Goal: Feedback & Contribution: Contribute content

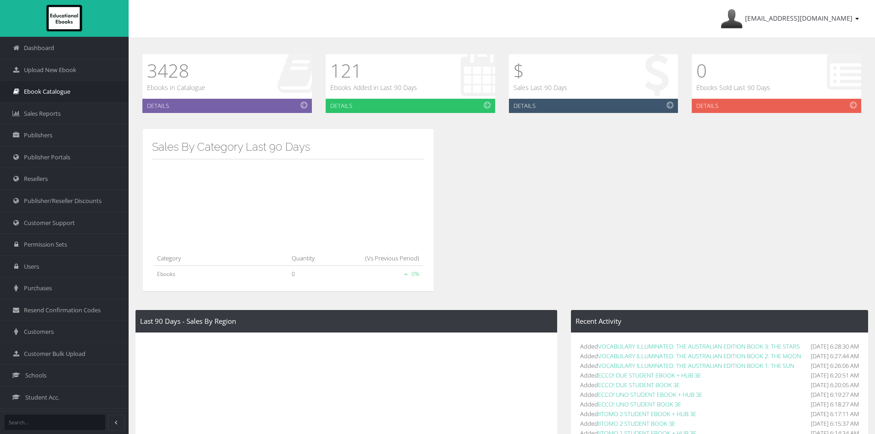
click at [48, 94] on span "Ebook Catalogue" at bounding box center [47, 91] width 46 height 9
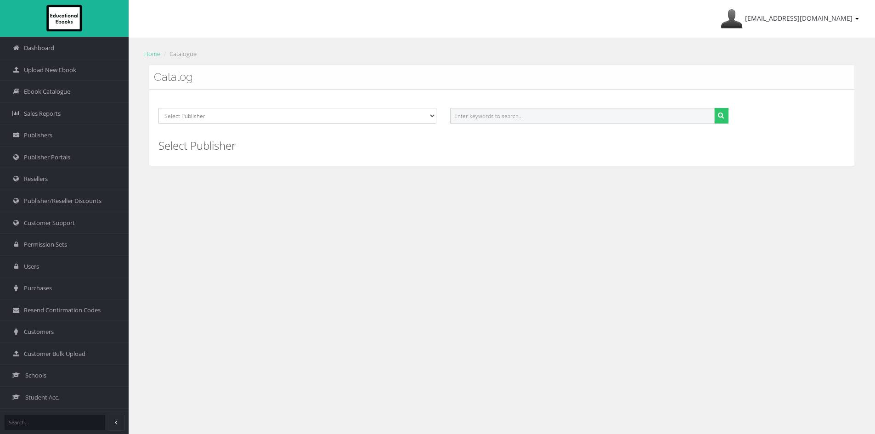
click at [570, 118] on input "text" at bounding box center [582, 116] width 264 height 16
paste input "9781009594257"
type input "9781009594257"
click at [720, 113] on icon "submit" at bounding box center [721, 115] width 6 height 6
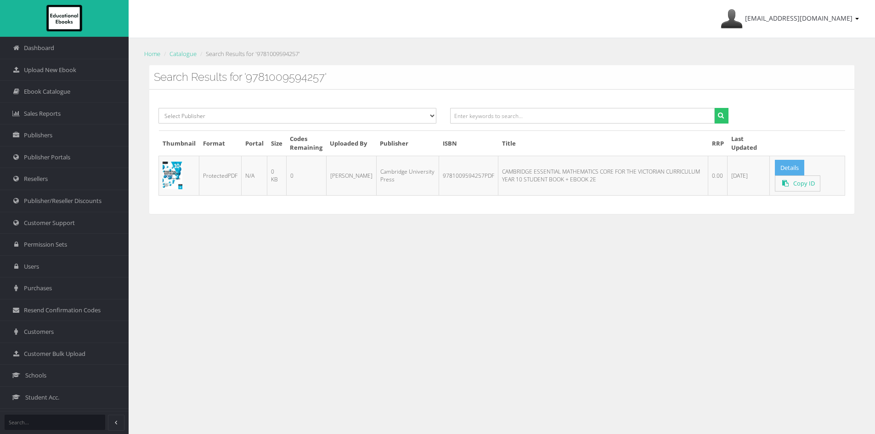
click at [787, 163] on link "Details" at bounding box center [789, 168] width 29 height 16
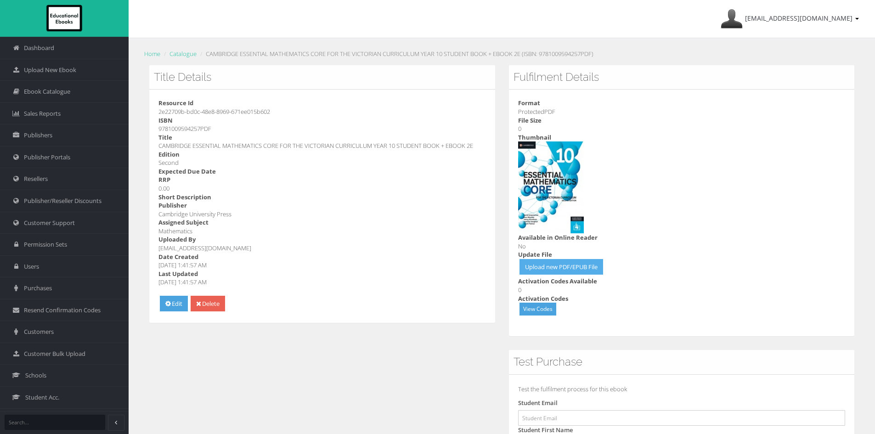
click at [567, 264] on link "Upload new PDF/EPUB File" at bounding box center [561, 267] width 84 height 16
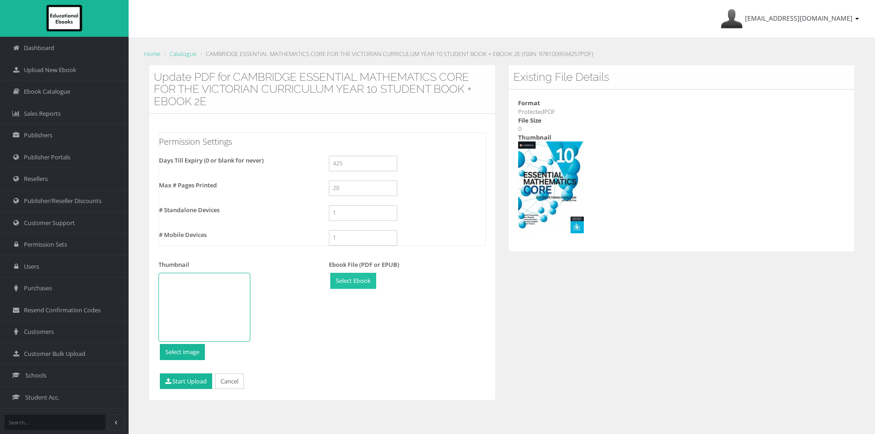
click at [357, 280] on input "file" at bounding box center [353, 280] width 45 height 15
type input "C:\fakepath\9781009594257w.pdf"
click at [191, 385] on button "Start Upload" at bounding box center [186, 381] width 52 height 16
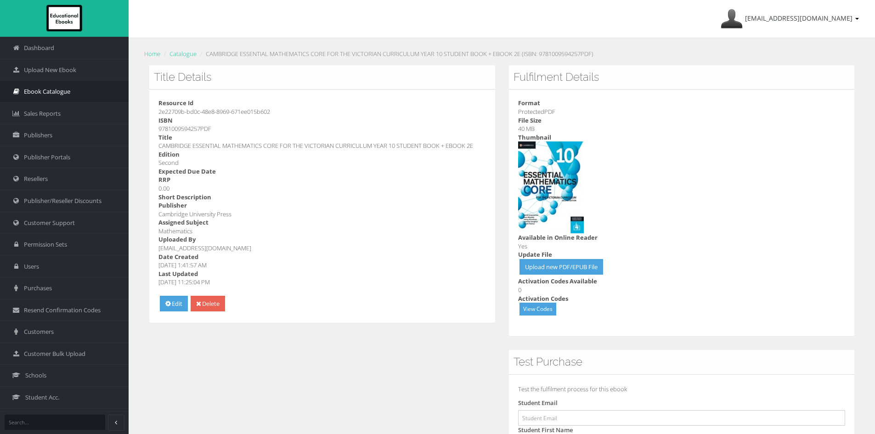
click at [71, 91] on link "Ebook Catalogue" at bounding box center [64, 91] width 129 height 22
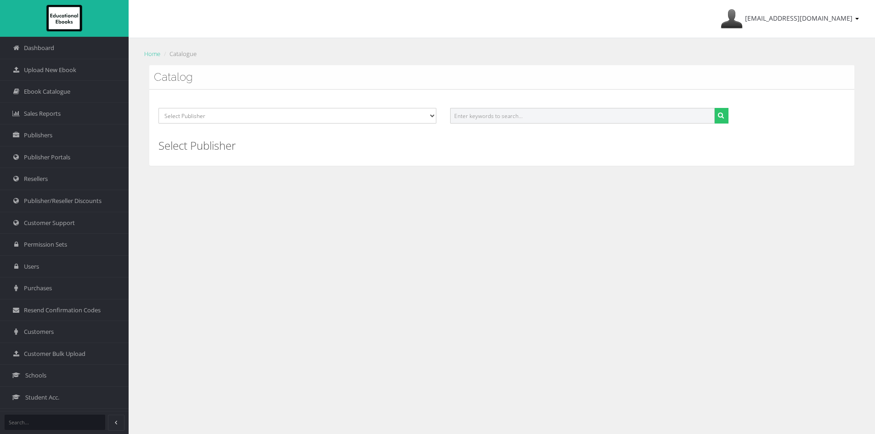
click at [500, 108] on input "text" at bounding box center [582, 116] width 264 height 16
paste input "9781009592314"
type input "9781009592314"
click at [718, 114] on icon "submit" at bounding box center [721, 115] width 6 height 6
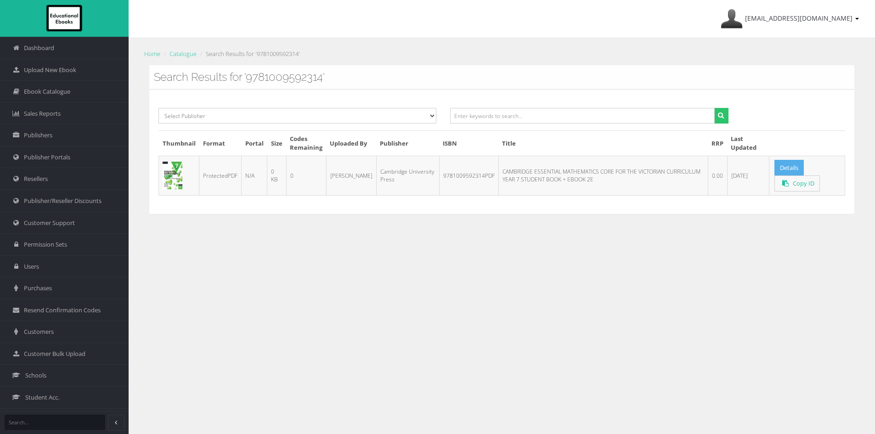
click at [782, 166] on link "Details" at bounding box center [788, 168] width 29 height 16
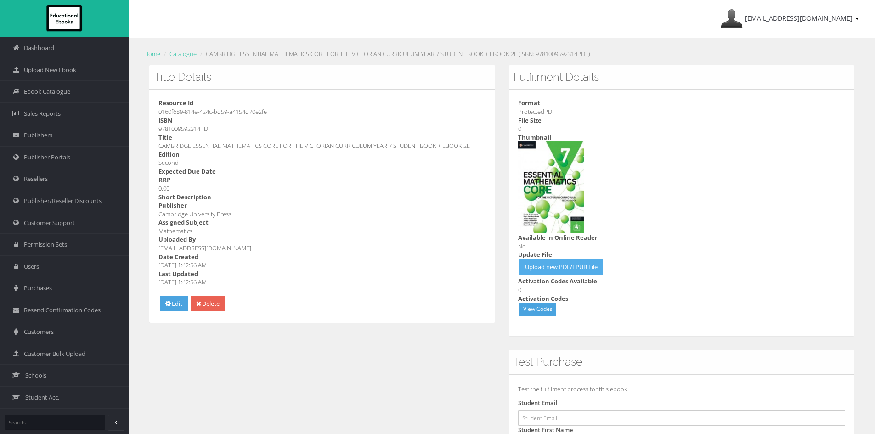
click at [583, 264] on link "Upload new PDF/EPUB File" at bounding box center [561, 267] width 84 height 16
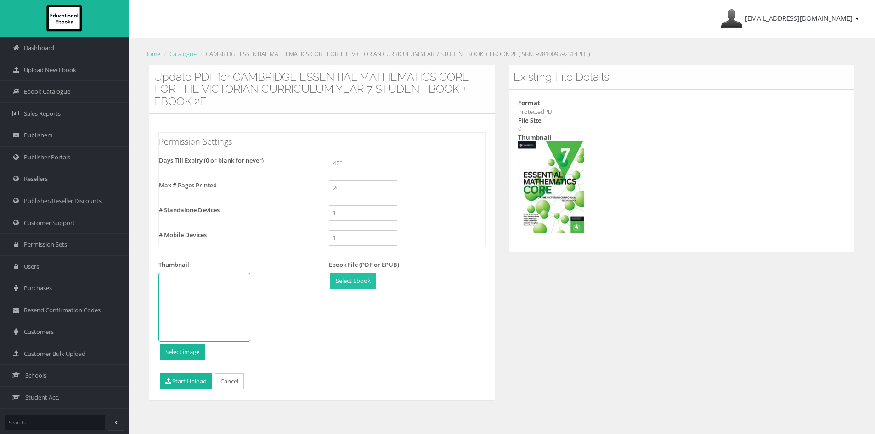
click at [337, 281] on input "file" at bounding box center [353, 280] width 45 height 15
type input "C:\fakepath\9781009592314w.pdf"
click at [193, 387] on button "Start Upload" at bounding box center [186, 381] width 52 height 16
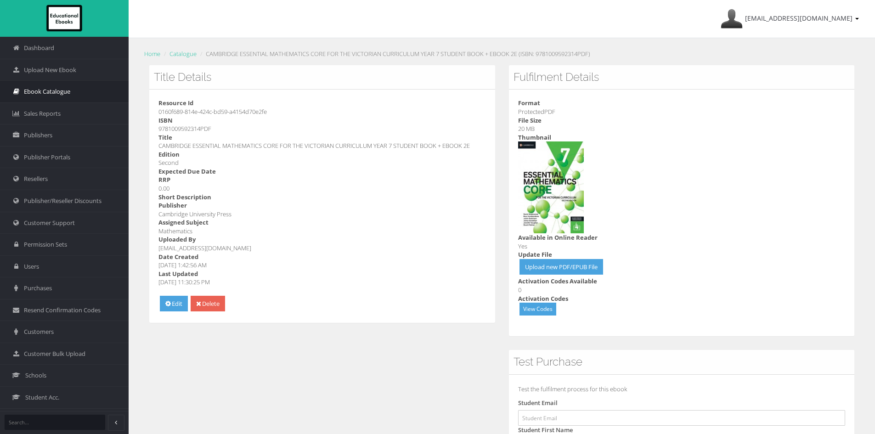
click at [67, 95] on span "Ebook Catalogue" at bounding box center [47, 91] width 46 height 9
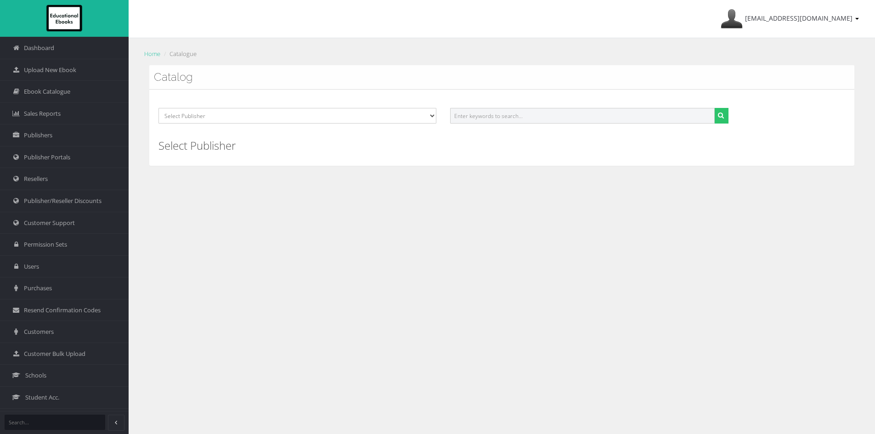
click at [520, 118] on input "text" at bounding box center [582, 116] width 264 height 16
paste input "9781009593083"
type input "9781009593083"
click at [731, 114] on div "9781009593083" at bounding box center [589, 119] width 292 height 22
click at [728, 114] on button "submit" at bounding box center [721, 116] width 14 height 16
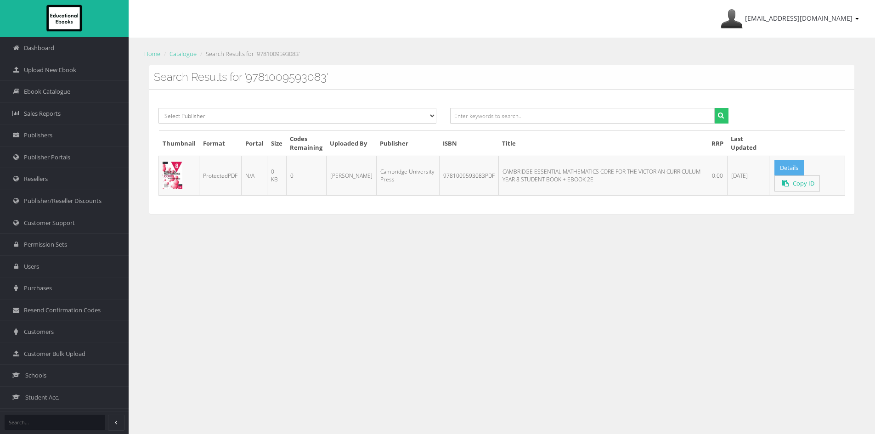
click at [784, 165] on link "Details" at bounding box center [788, 168] width 29 height 16
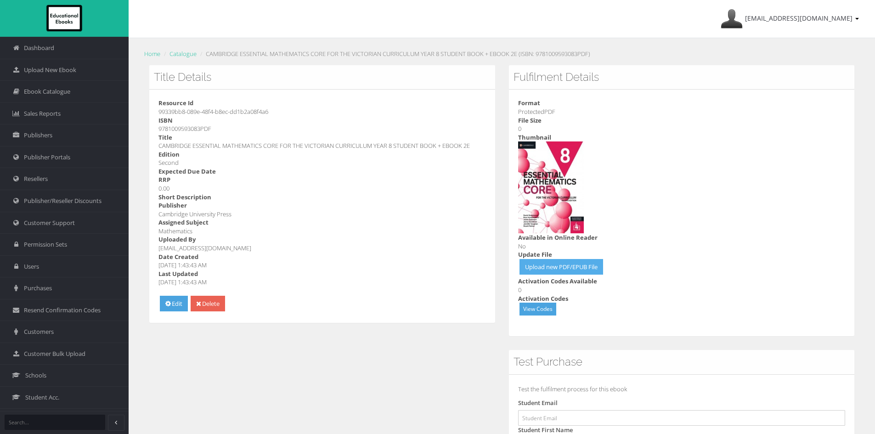
click at [562, 268] on link "Upload new PDF/EPUB File" at bounding box center [561, 267] width 84 height 16
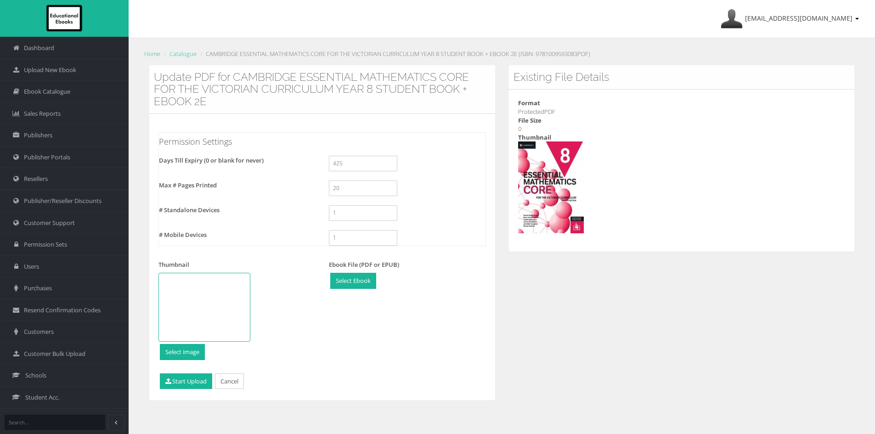
click at [348, 270] on div "Ebook File (PDF or EPUB) Select Ebook Change Remove" at bounding box center [407, 282] width 170 height 45
click at [348, 282] on input "file" at bounding box center [353, 280] width 45 height 15
type input "C:\fakepath\9781009593083w.pdf"
click at [195, 384] on button "Start Upload" at bounding box center [186, 381] width 52 height 16
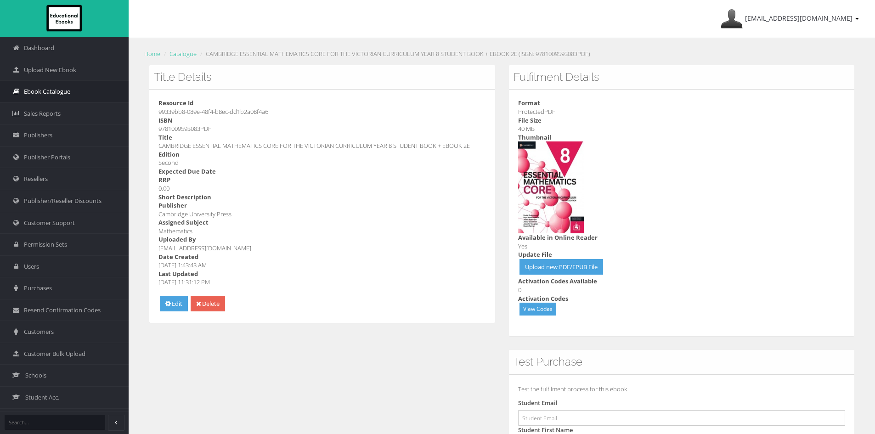
click at [64, 95] on span "Ebook Catalogue" at bounding box center [47, 91] width 46 height 9
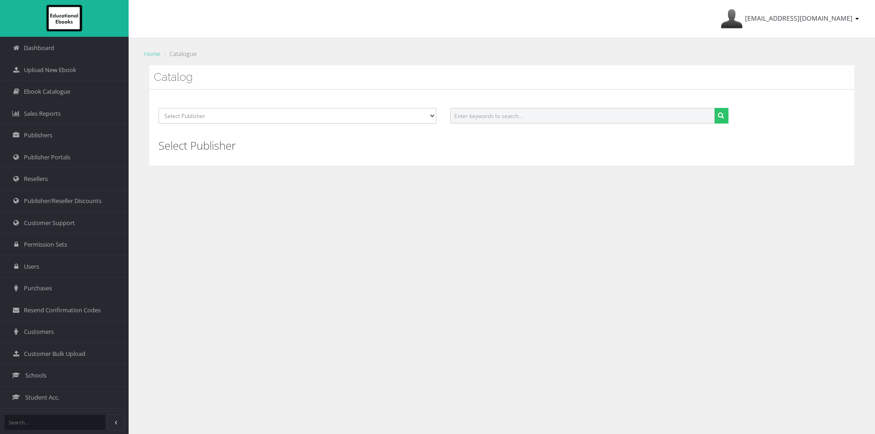
click at [545, 120] on input "text" at bounding box center [582, 116] width 264 height 16
paste input "9781009593151"
type input "9781009593151"
click at [718, 116] on icon "submit" at bounding box center [721, 115] width 6 height 6
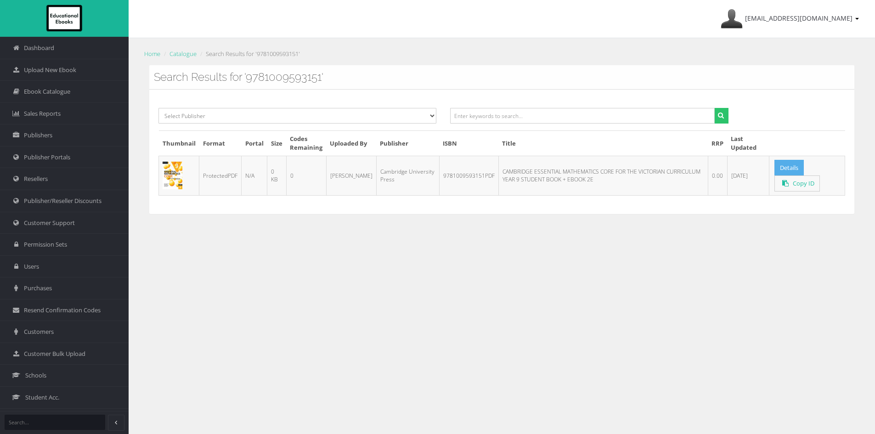
click at [780, 164] on link "Details" at bounding box center [788, 168] width 29 height 16
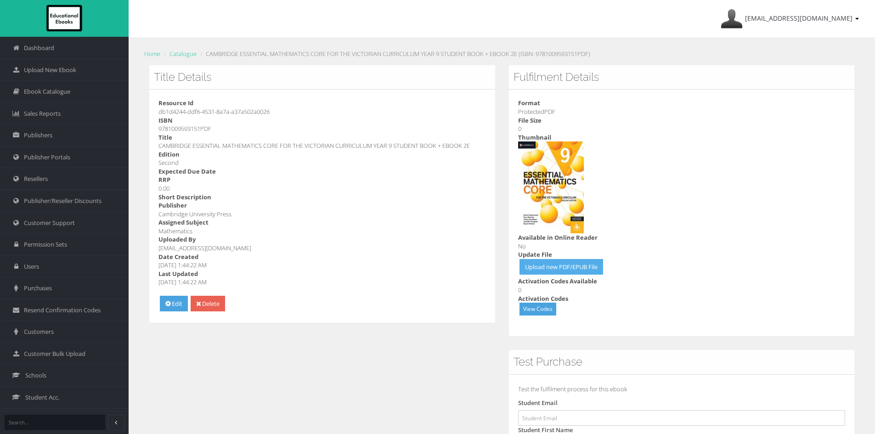
click at [568, 263] on link "Upload new PDF/EPUB File" at bounding box center [561, 267] width 84 height 16
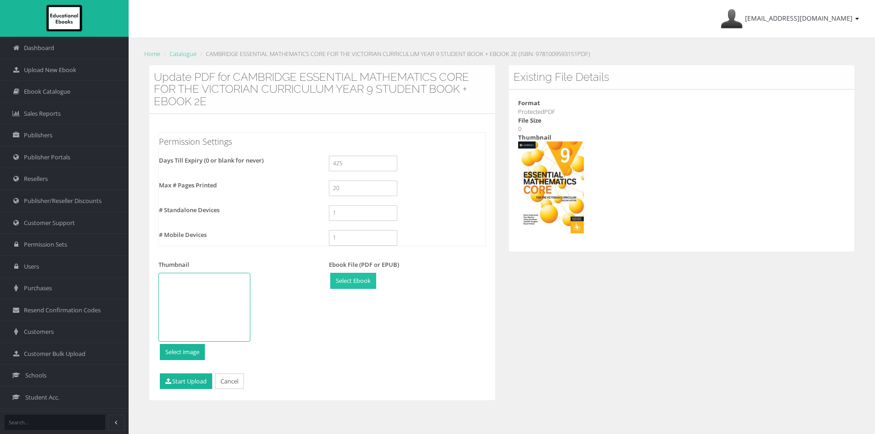
click at [358, 280] on input "file" at bounding box center [353, 280] width 45 height 15
type input "C:\fakepath\9781009593151w.pdf"
click at [187, 382] on button "Start Upload" at bounding box center [186, 381] width 52 height 16
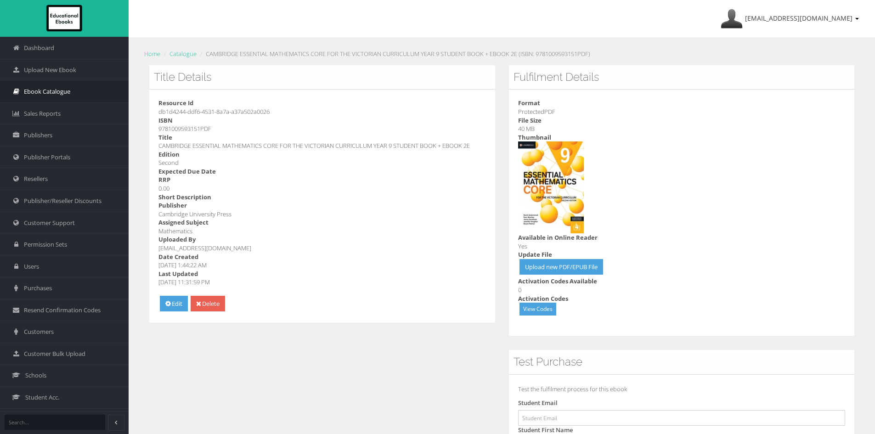
click at [44, 94] on span "Ebook Catalogue" at bounding box center [47, 91] width 46 height 9
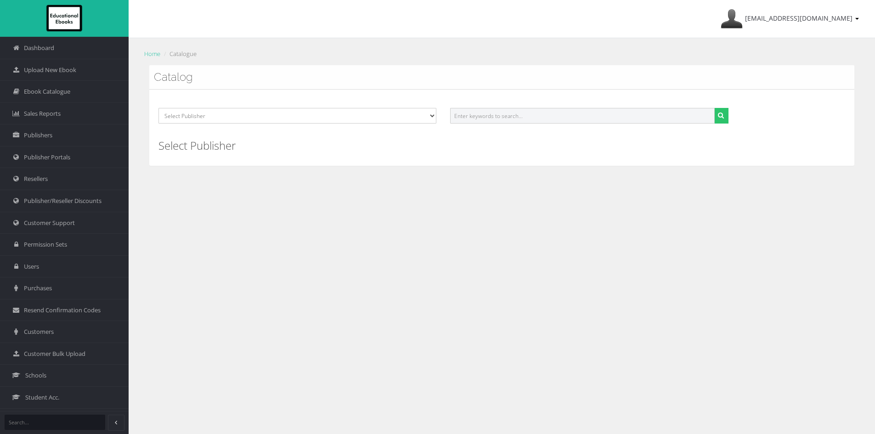
click at [552, 114] on input "text" at bounding box center [582, 116] width 264 height 16
paste input "9781876703035"
type input "9781876703035"
click at [714, 108] on button "submit" at bounding box center [721, 116] width 14 height 16
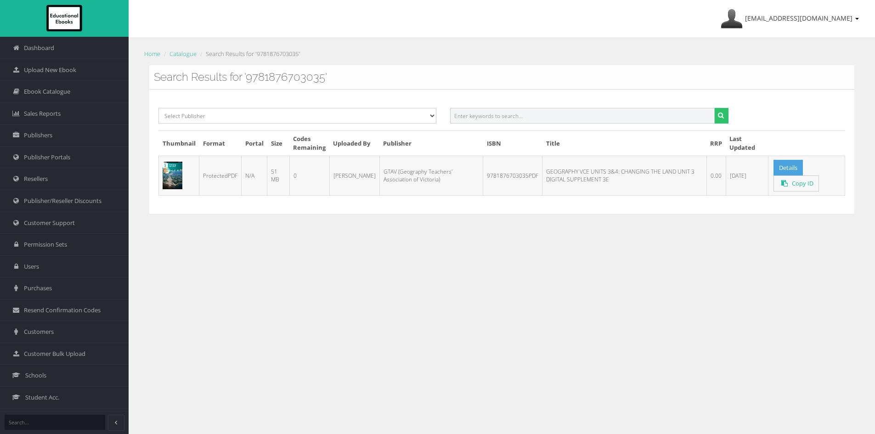
click at [483, 118] on input "text" at bounding box center [582, 116] width 264 height 16
paste input "9789819439737"
type input "9789819439737"
click at [714, 108] on button "submit" at bounding box center [721, 116] width 14 height 16
click at [491, 109] on input "text" at bounding box center [582, 116] width 264 height 16
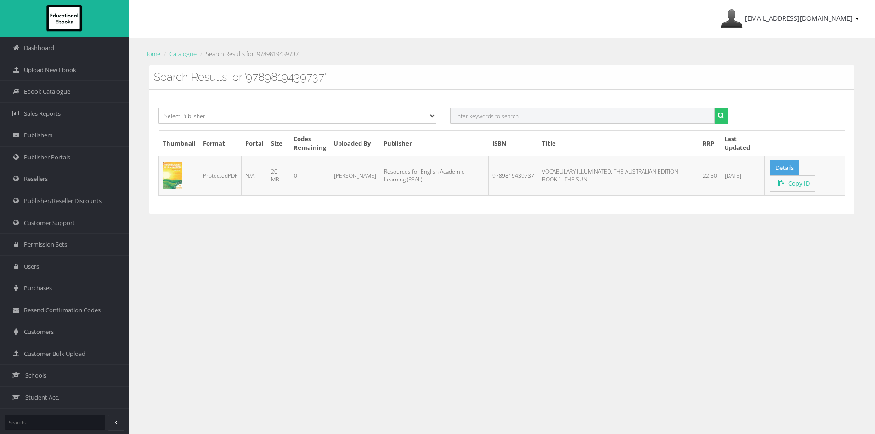
paste input "9781394340415"
type input "9781394340415"
click at [714, 108] on button "submit" at bounding box center [721, 116] width 14 height 16
click at [564, 119] on input "text" at bounding box center [582, 116] width 264 height 16
paste input "9780190350581"
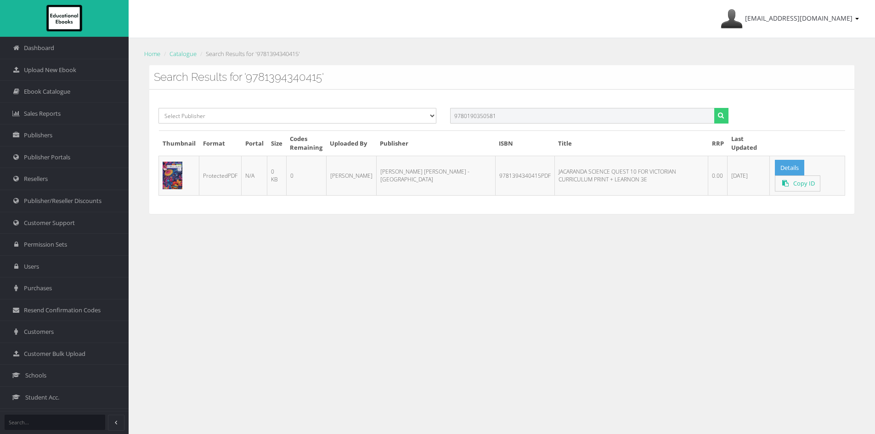
type input "9780190350581"
click at [722, 119] on button "submit" at bounding box center [721, 116] width 14 height 16
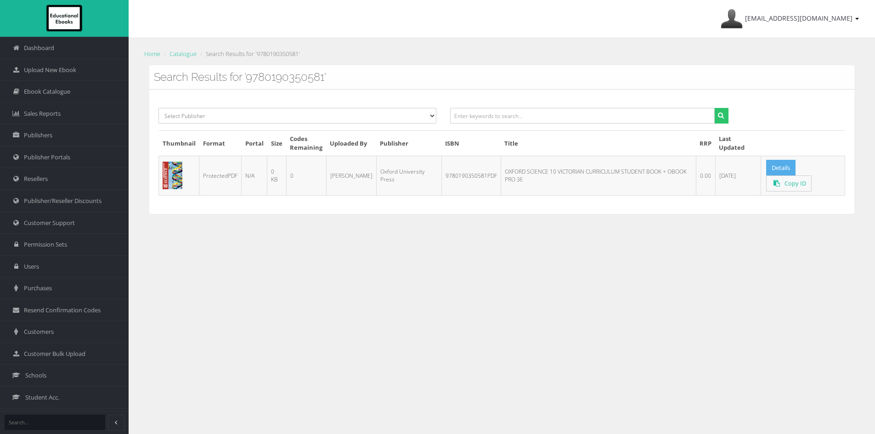
click at [774, 167] on link "Details" at bounding box center [780, 168] width 29 height 16
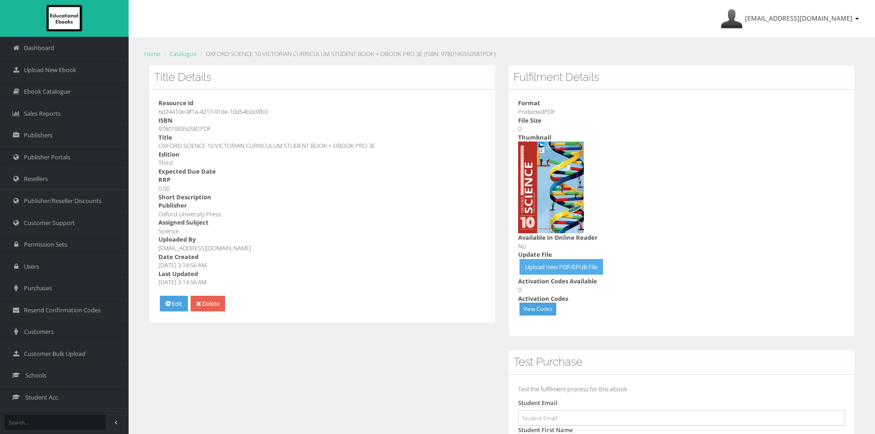
click at [566, 265] on link "Upload new PDF/EPUB File" at bounding box center [561, 267] width 84 height 16
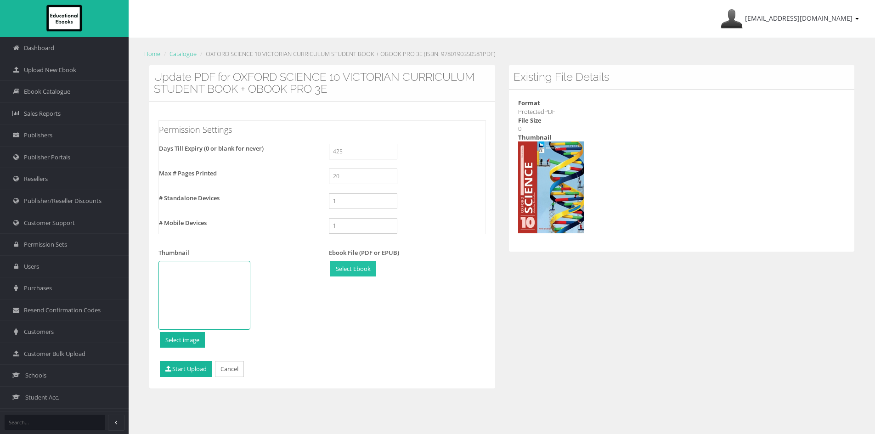
click at [346, 267] on input "file" at bounding box center [353, 268] width 45 height 15
type input "C:\fakepath\9780190350581_compressed.pdf"
click at [181, 375] on button "Start Upload" at bounding box center [186, 369] width 52 height 16
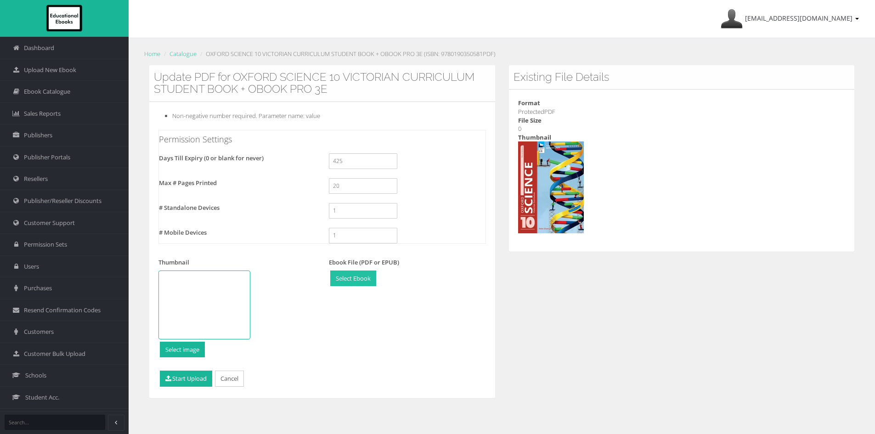
click at [352, 278] on input "file" at bounding box center [353, 278] width 45 height 15
type input "C:\fakepath\9780190350581_9780190350598_L.pdf"
click at [380, 273] on link "Remove" at bounding box center [382, 278] width 34 height 16
click at [335, 284] on input "file" at bounding box center [353, 278] width 45 height 15
type input "C:\fakepath\9780190350581_compressed2.pdf"
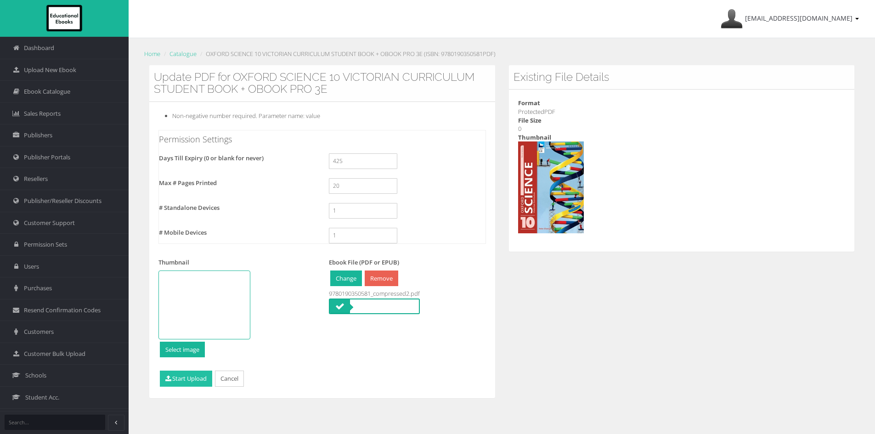
click at [187, 381] on button "Start Upload" at bounding box center [186, 379] width 52 height 16
